Goal: Information Seeking & Learning: Learn about a topic

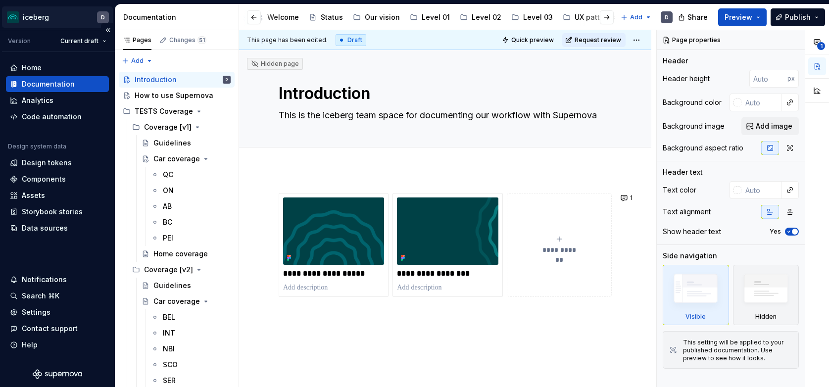
scroll to position [0, 244]
click at [535, 16] on div "Accessibility" at bounding box center [549, 17] width 44 height 10
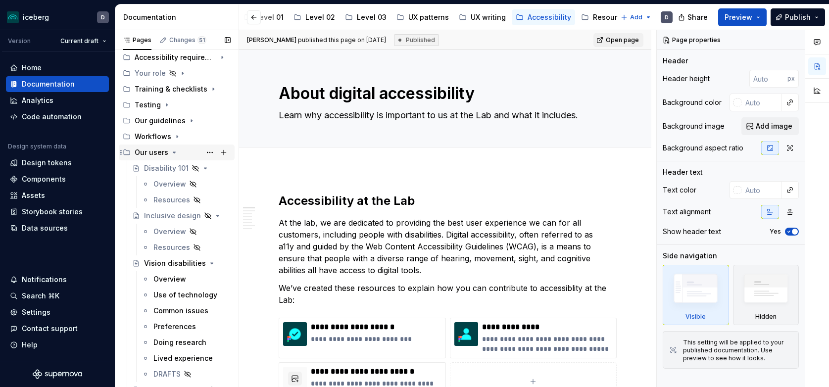
scroll to position [22, 0]
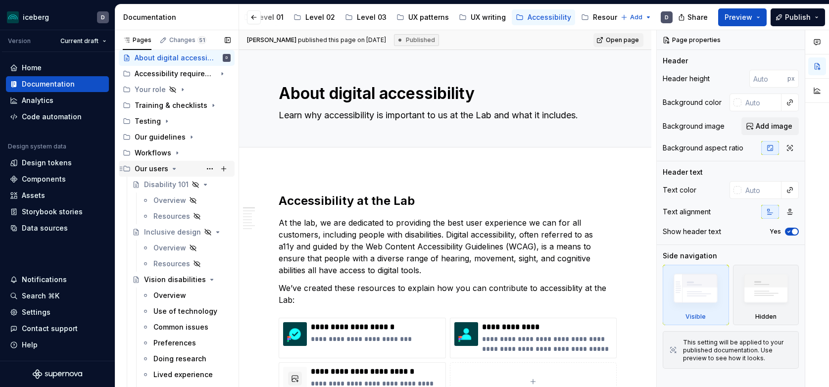
click at [173, 171] on icon "Page tree" at bounding box center [174, 169] width 8 height 8
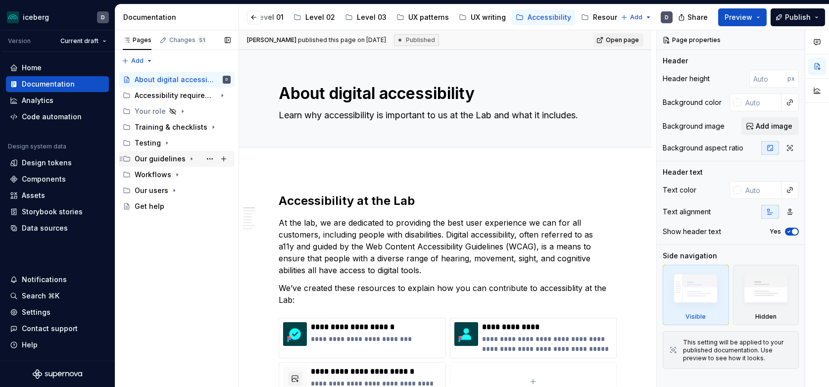
click at [188, 157] on icon "Page tree" at bounding box center [192, 159] width 8 height 8
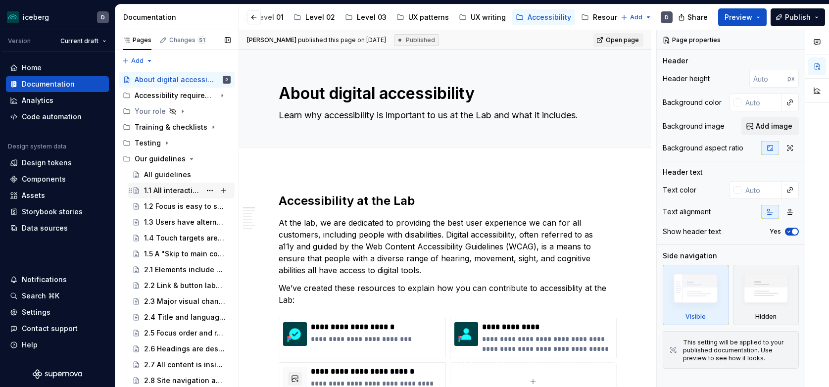
click at [180, 194] on div "1.1 All interactive elements are usable with a keyboard or mobile screen reader" at bounding box center [172, 191] width 57 height 10
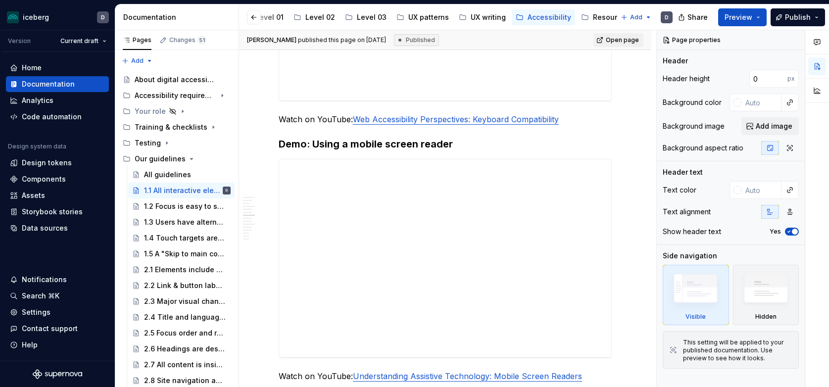
scroll to position [1079, 0]
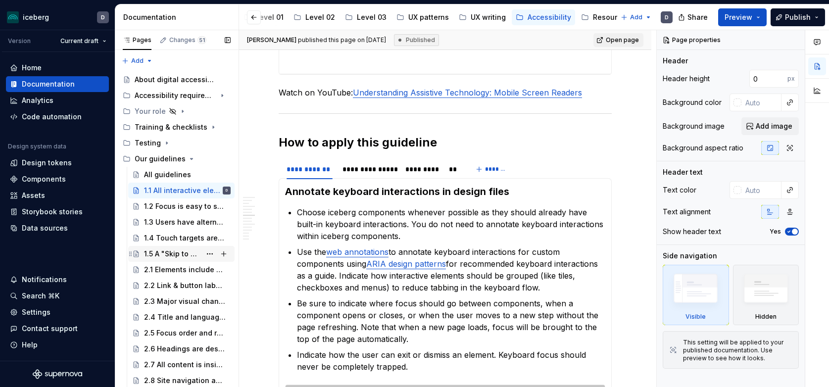
click at [160, 255] on div "1.5 A "Skip to main content" link is available" at bounding box center [172, 254] width 57 height 10
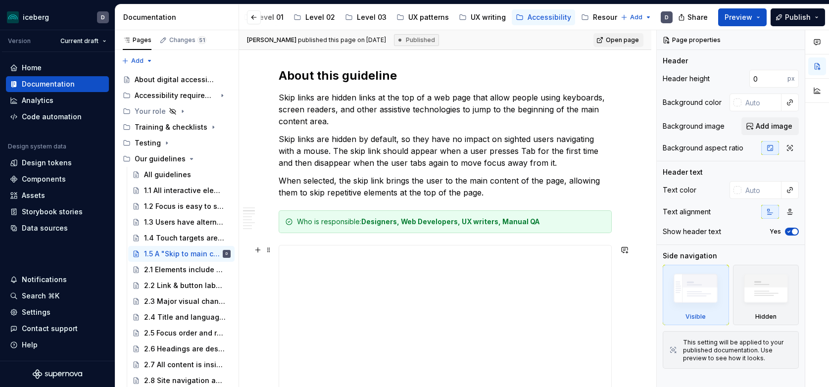
scroll to position [272, 0]
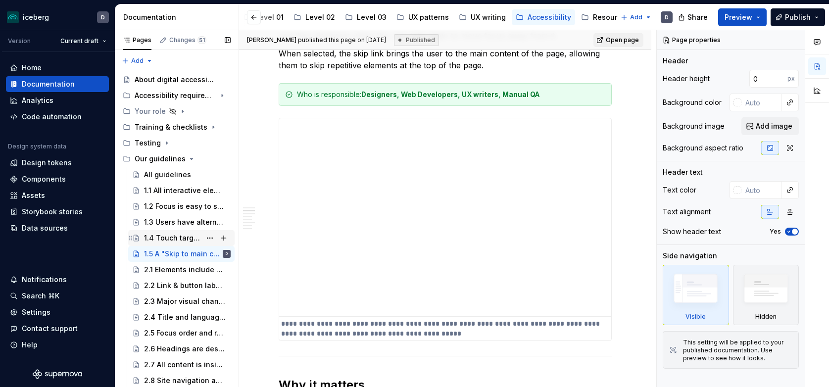
click at [168, 234] on div "1.4 Touch targets are at least 24 x 24 pixels" at bounding box center [172, 238] width 57 height 10
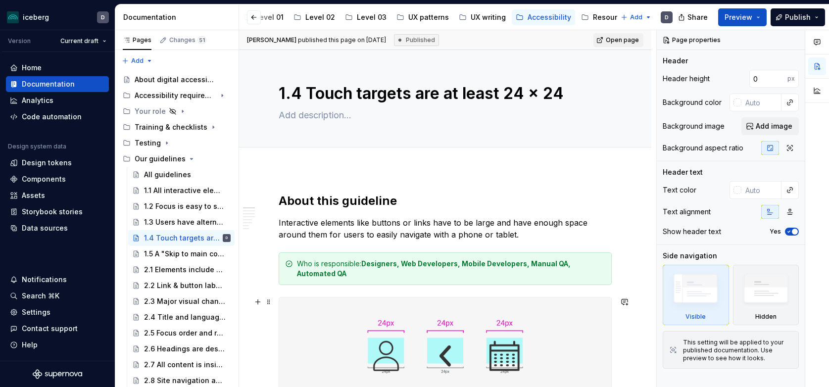
scroll to position [181, 0]
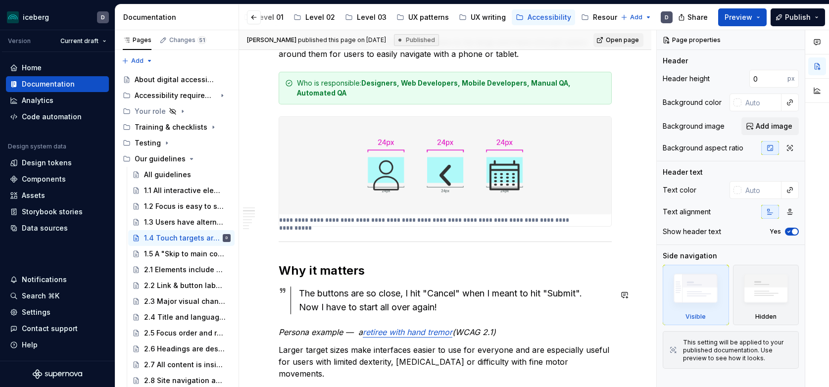
click at [438, 222] on p "**********" at bounding box center [427, 220] width 296 height 8
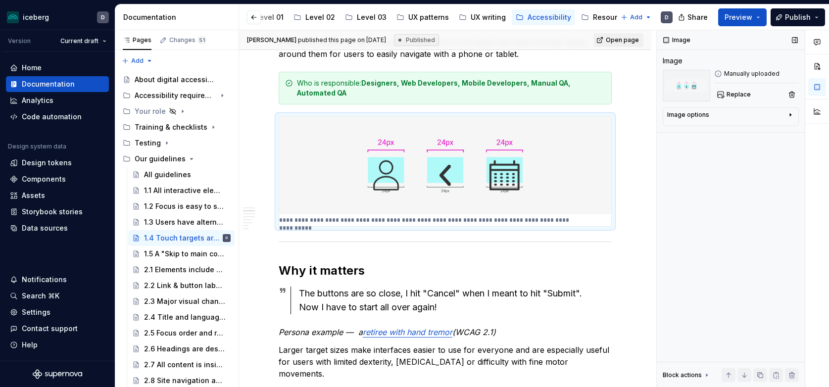
click at [722, 111] on div "Image options" at bounding box center [726, 117] width 119 height 12
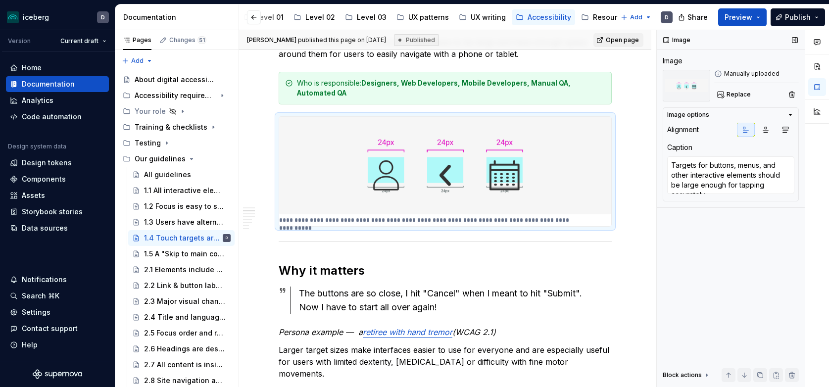
click at [690, 120] on div "Image options Alignment Caption Targets for buttons, menus, and other interacti…" at bounding box center [731, 154] width 136 height 94
click at [689, 116] on div "Image options" at bounding box center [688, 115] width 42 height 8
type textarea "*"
